Goal: Task Accomplishment & Management: Use online tool/utility

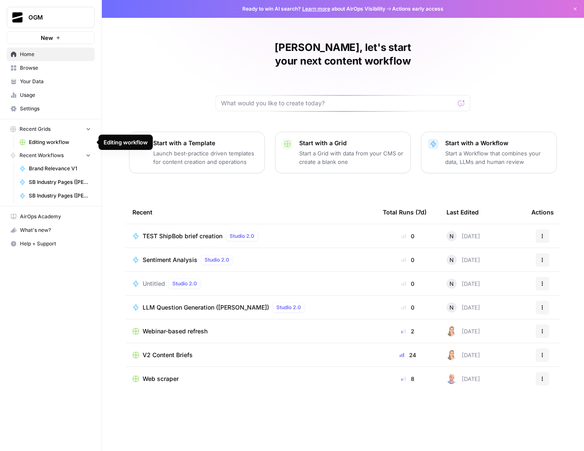
click at [92, 129] on button "Recent Grids" at bounding box center [51, 129] width 88 height 13
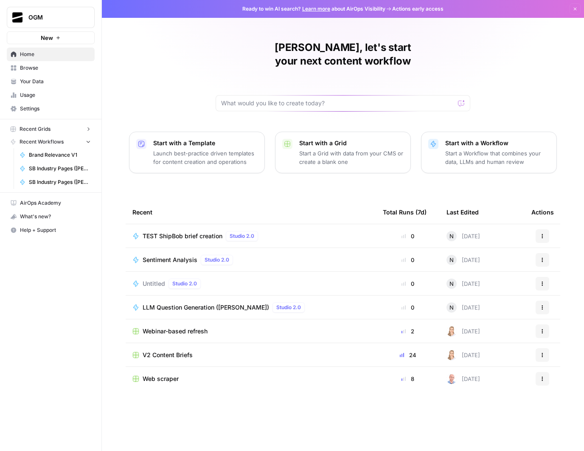
click at [92, 129] on button "Recent Grids" at bounding box center [51, 129] width 88 height 13
click at [53, 67] on span "Browse" at bounding box center [55, 68] width 71 height 8
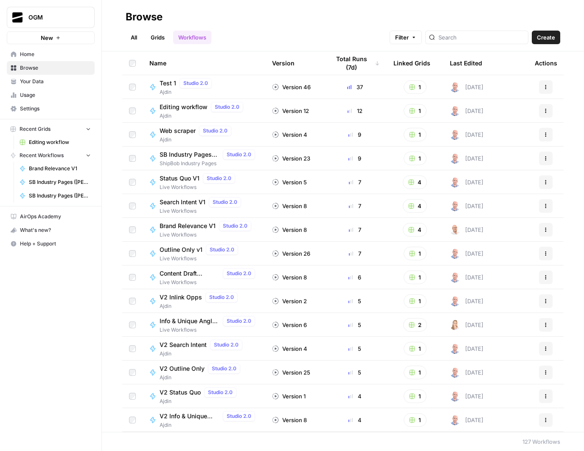
click at [168, 40] on link "Grids" at bounding box center [158, 38] width 24 height 14
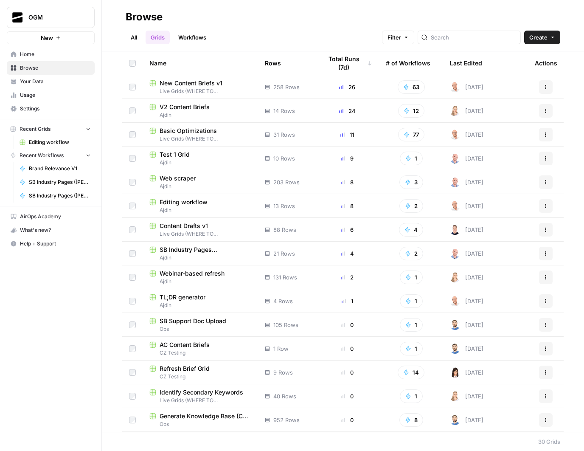
click at [205, 89] on span "Live Grids (WHERE TO COMPLETE WORK)" at bounding box center [200, 91] width 102 height 8
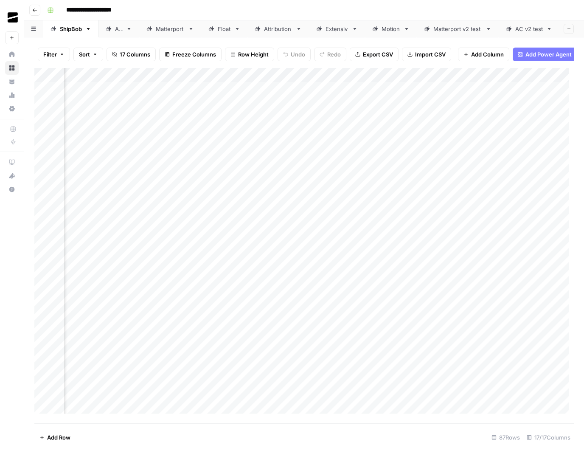
scroll to position [0, 200]
click at [281, 78] on div "Add Column" at bounding box center [303, 243] width 539 height 350
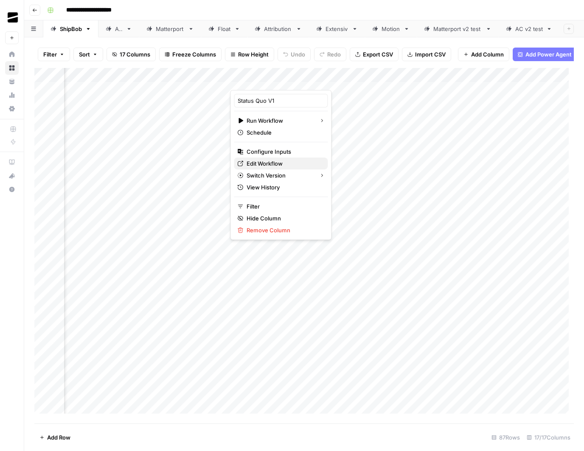
click at [267, 164] on span "Edit Workflow" at bounding box center [284, 163] width 74 height 8
